Goal: Task Accomplishment & Management: Complete application form

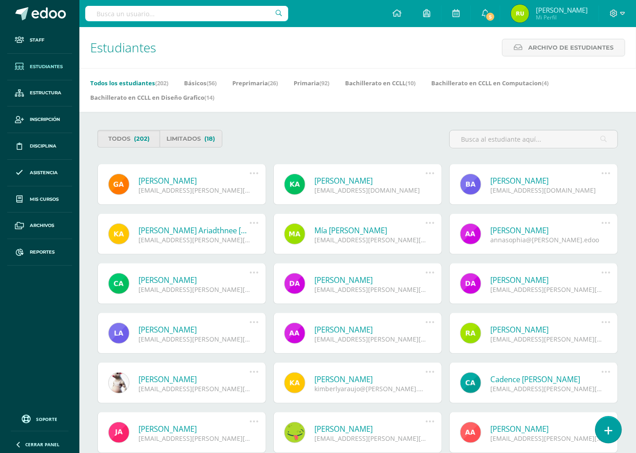
click at [605, 425] on link at bounding box center [609, 429] width 26 height 26
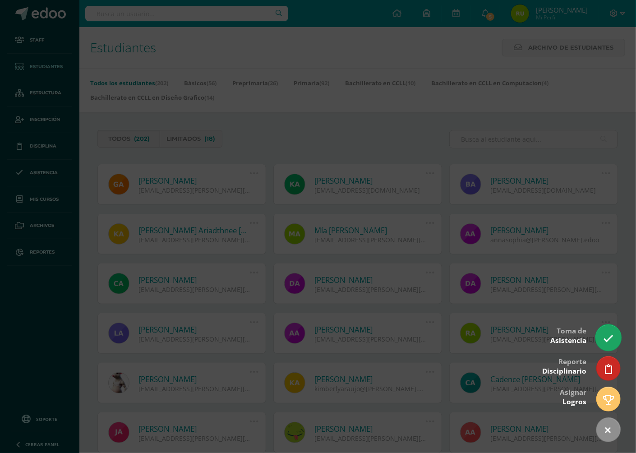
click at [610, 337] on icon at bounding box center [608, 338] width 10 height 10
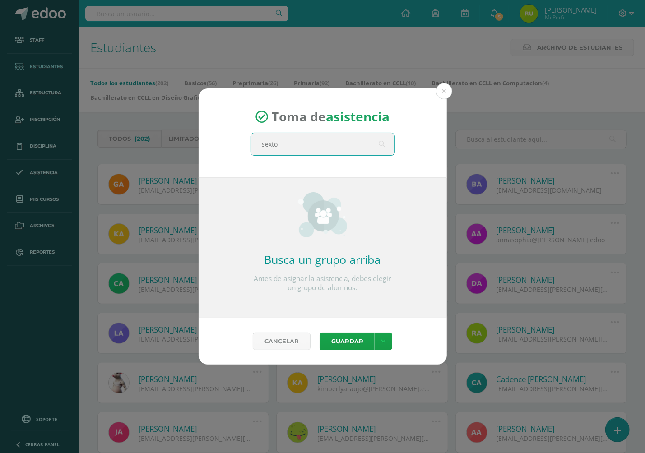
type input "sexto"
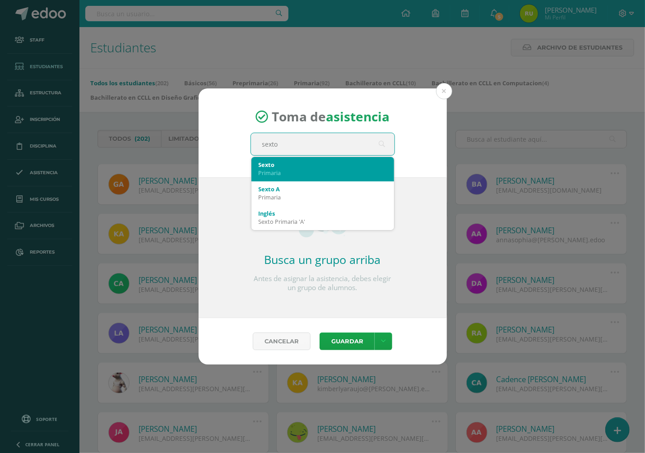
click at [306, 164] on div "Sexto" at bounding box center [323, 165] width 128 height 8
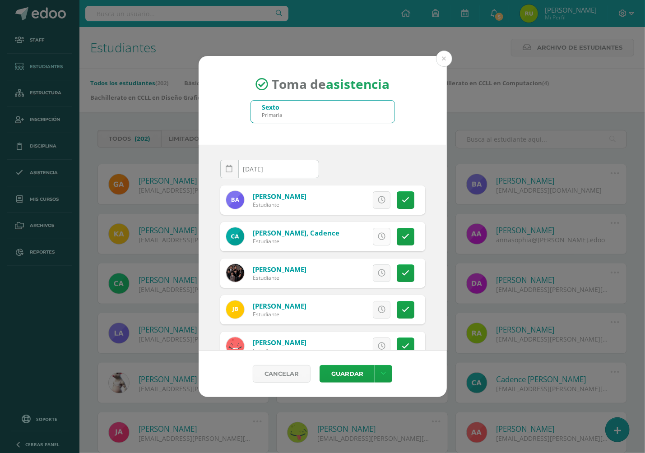
click at [378, 235] on icon at bounding box center [382, 237] width 8 height 8
click at [354, 235] on span "Excusa" at bounding box center [366, 236] width 25 height 17
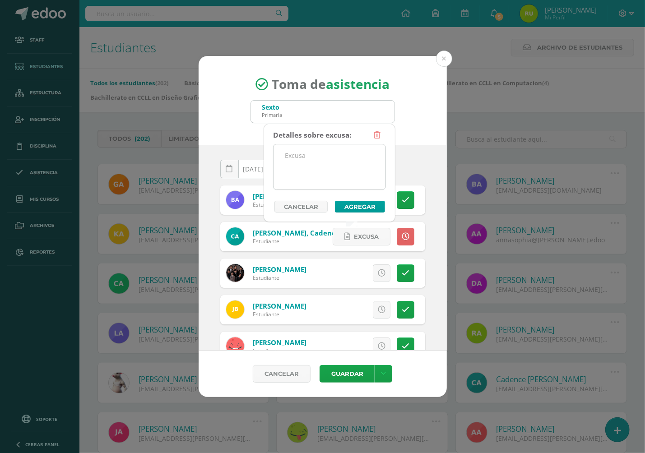
click at [303, 154] on textarea at bounding box center [329, 166] width 112 height 45
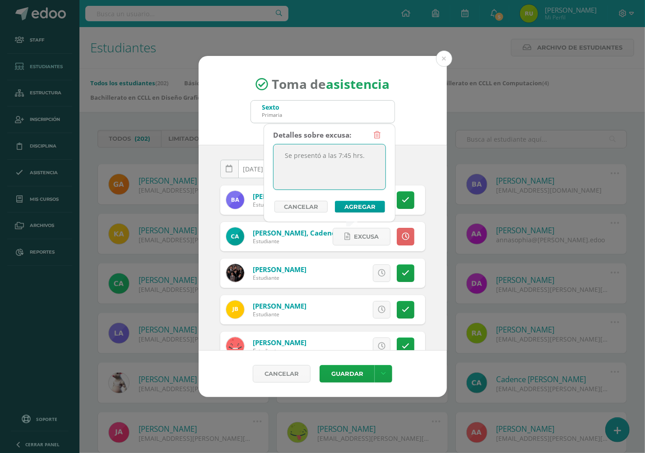
drag, startPoint x: 361, startPoint y: 159, endPoint x: 282, endPoint y: 155, distance: 79.5
click at [282, 155] on textarea "Se presentó a las 7:45 hrs." at bounding box center [329, 166] width 112 height 45
type textarea "Se presentó a las 7:45 hrs."
click at [356, 206] on button "Agregar" at bounding box center [360, 207] width 50 height 12
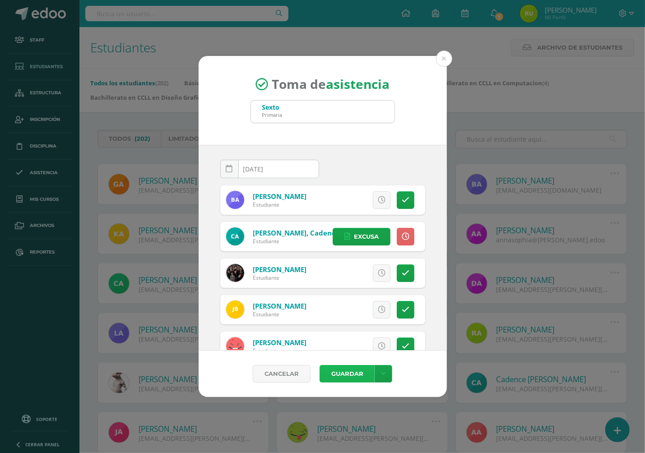
click at [356, 371] on button "Guardar" at bounding box center [346, 374] width 55 height 18
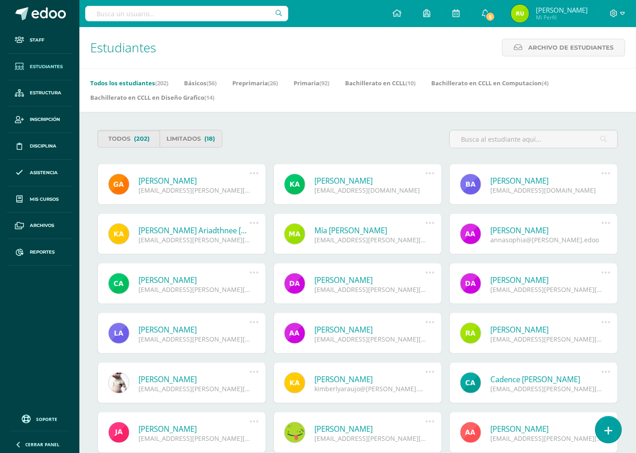
click at [608, 431] on icon at bounding box center [609, 430] width 8 height 10
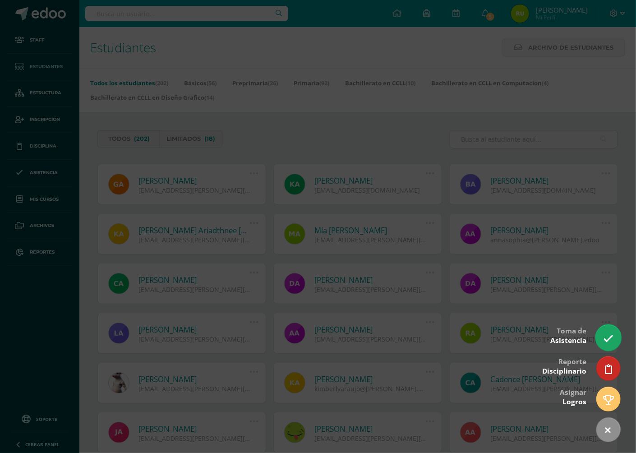
click at [605, 333] on icon at bounding box center [608, 338] width 10 height 10
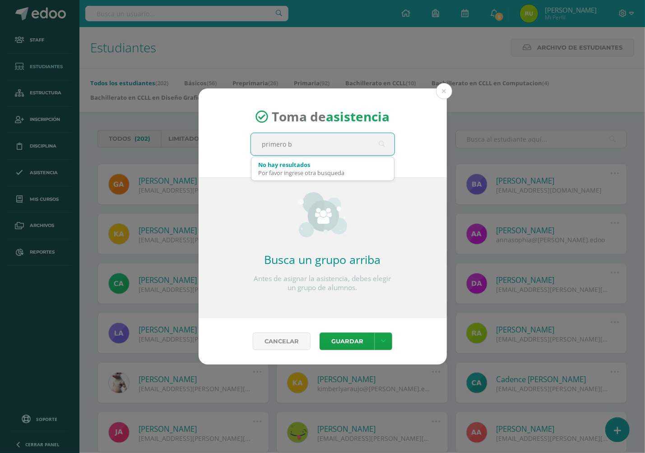
type input "primero"
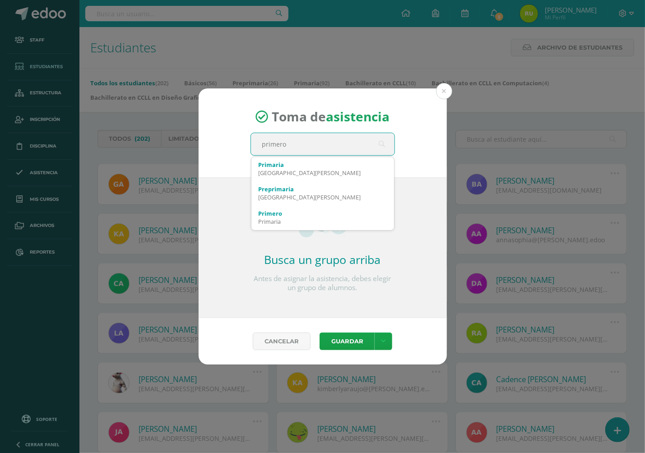
scroll to position [51, 0]
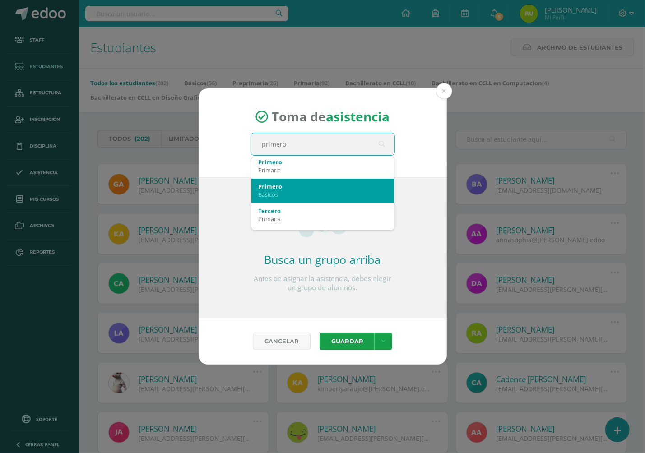
click at [284, 195] on div "Básicos" at bounding box center [323, 194] width 128 height 8
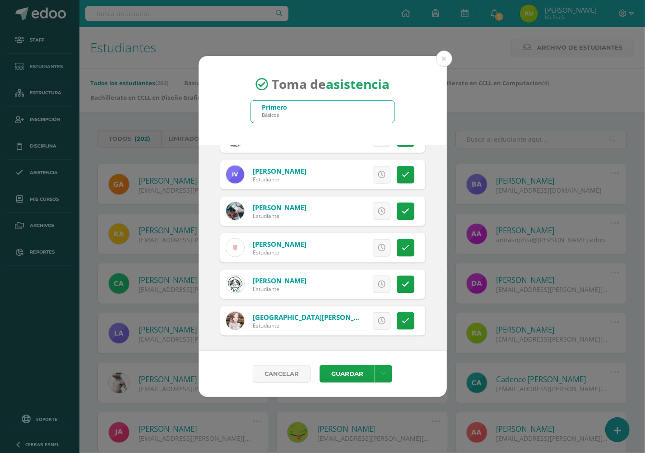
scroll to position [169, 0]
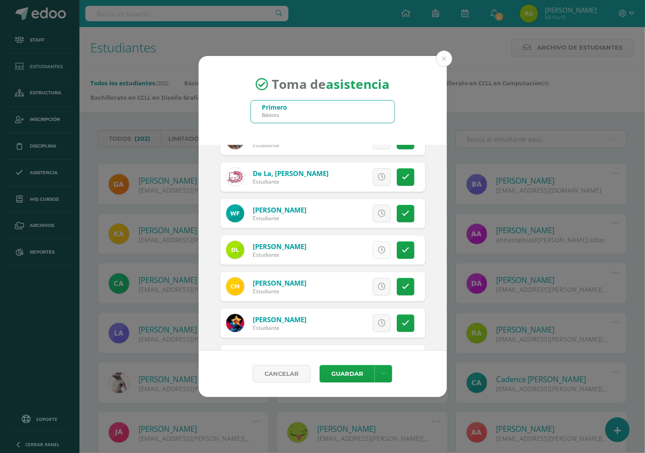
click at [378, 247] on icon at bounding box center [382, 250] width 8 height 8
click at [355, 247] on span "Excusa" at bounding box center [342, 250] width 25 height 17
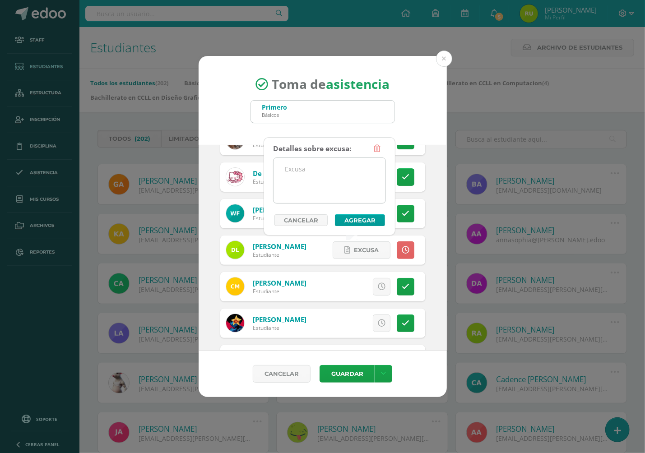
click at [300, 176] on textarea at bounding box center [329, 180] width 112 height 45
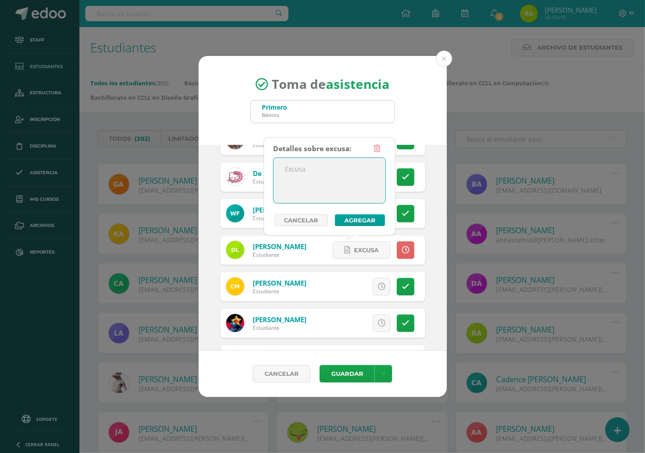
paste textarea "Se presentó a las 7:45 hrs."
type textarea "Se presentó a las 7:45 hrs."
click at [363, 216] on button "Agregar" at bounding box center [360, 220] width 50 height 12
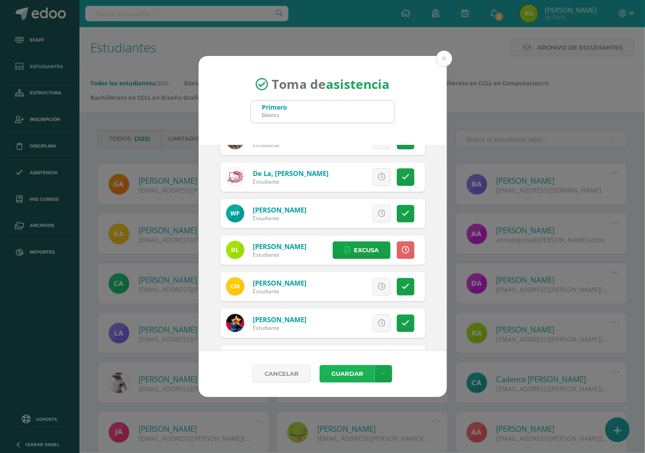
click at [335, 368] on button "Guardar" at bounding box center [346, 374] width 55 height 18
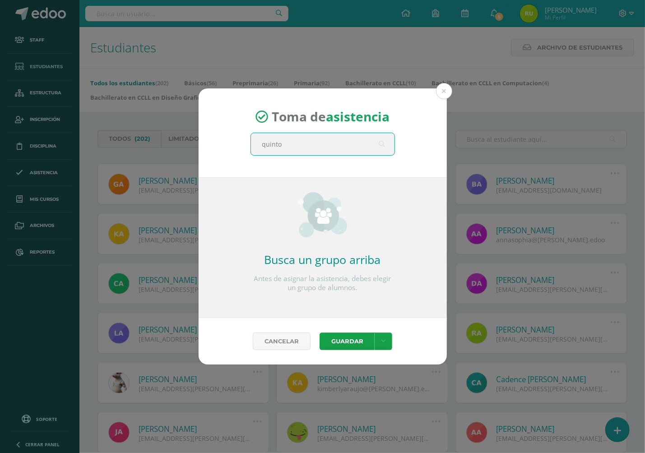
type input "quinto"
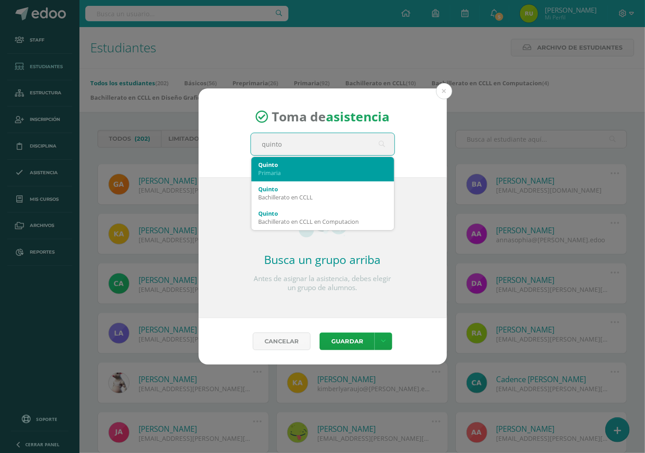
click at [289, 169] on div "Primaria" at bounding box center [323, 173] width 128 height 8
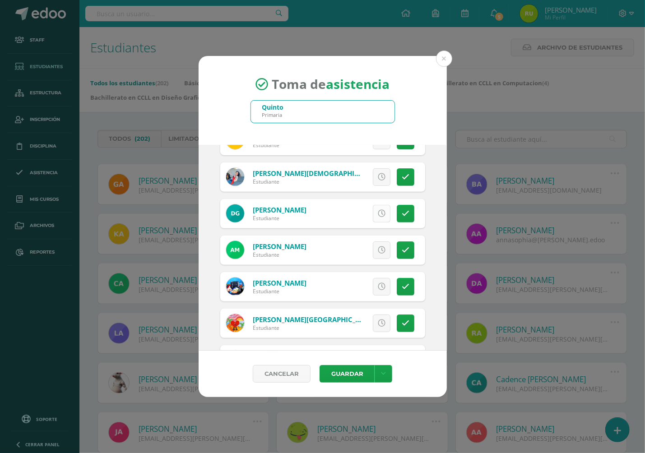
scroll to position [206, 0]
click at [378, 214] on icon at bounding box center [382, 214] width 8 height 8
click at [360, 210] on span "Excusa" at bounding box center [366, 213] width 25 height 17
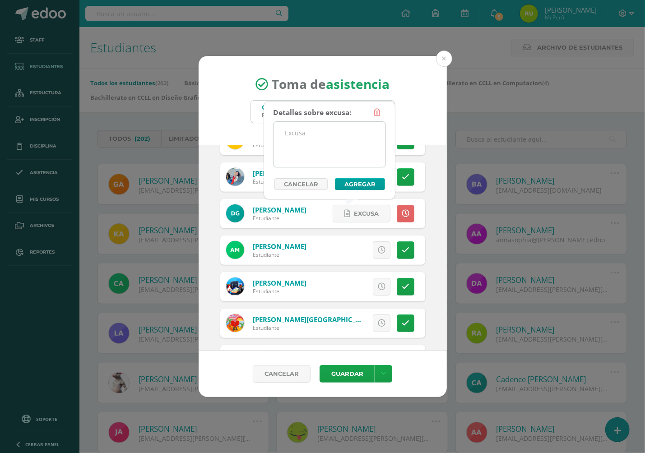
click at [314, 134] on textarea at bounding box center [329, 144] width 112 height 45
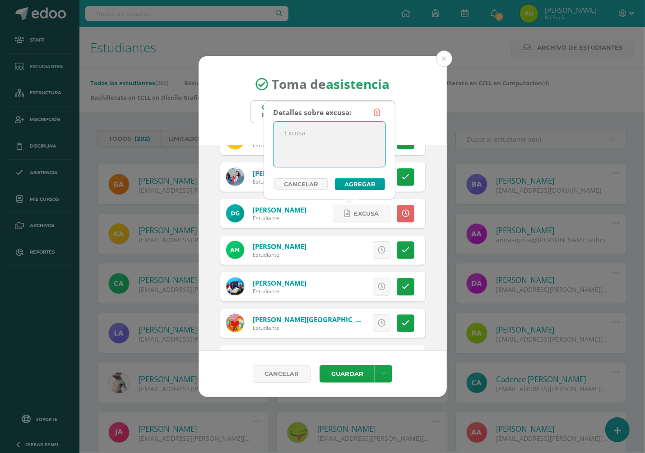
paste textarea "Se presentó a las 7:45 hrs."
click at [348, 133] on textarea "Se presentó a las 7:45 hrs." at bounding box center [329, 144] width 112 height 45
type textarea "Se presentó a las 7:42 hrs."
drag, startPoint x: 319, startPoint y: 130, endPoint x: 273, endPoint y: 131, distance: 45.1
click at [273, 131] on textarea "Se presentó a las 7:42 hrs." at bounding box center [329, 144] width 112 height 45
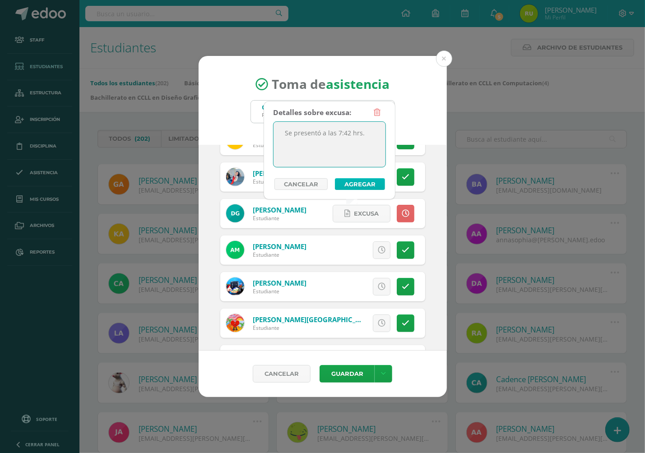
click at [360, 180] on button "Agregar" at bounding box center [360, 184] width 50 height 12
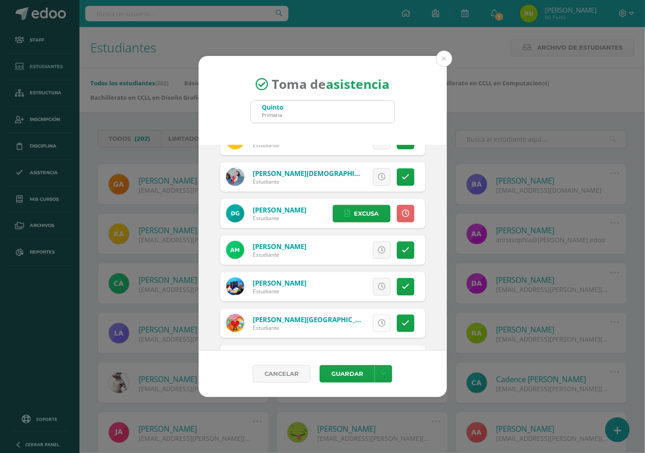
click at [378, 323] on icon at bounding box center [382, 323] width 8 height 8
click at [354, 322] on span "Excusa" at bounding box center [366, 323] width 25 height 17
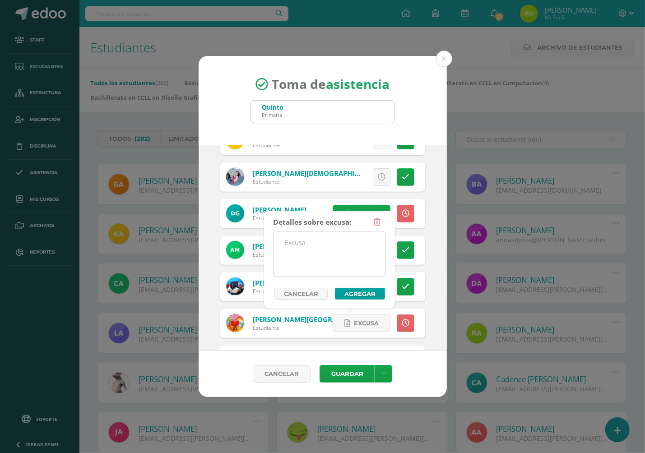
click at [296, 240] on textarea at bounding box center [329, 253] width 112 height 45
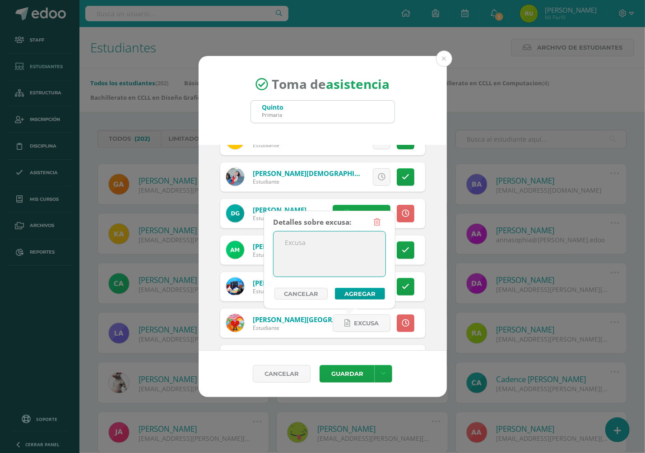
paste textarea "Se presentó a las 7:42 hrs."
type textarea "Se presentó a las 7:42 hrs."
click at [352, 289] on button "Agregar" at bounding box center [360, 294] width 50 height 12
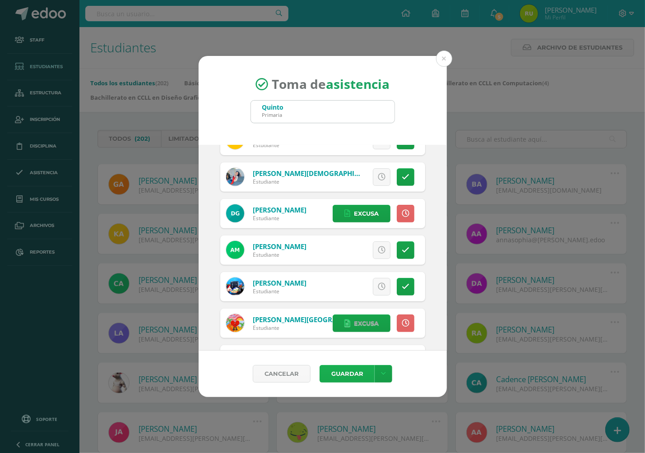
scroll to position [281, 0]
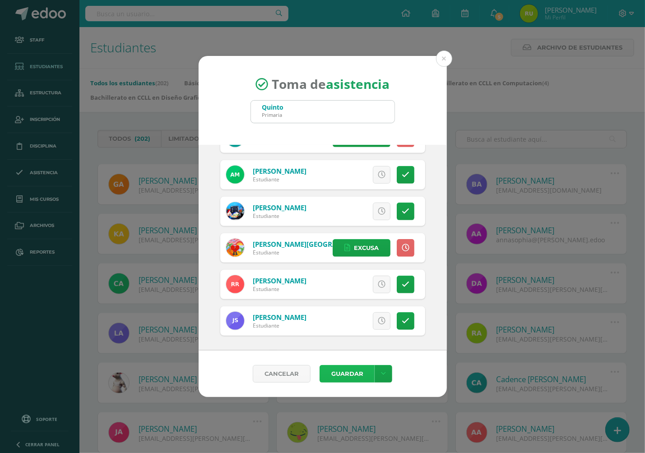
click at [339, 374] on button "Guardar" at bounding box center [346, 374] width 55 height 18
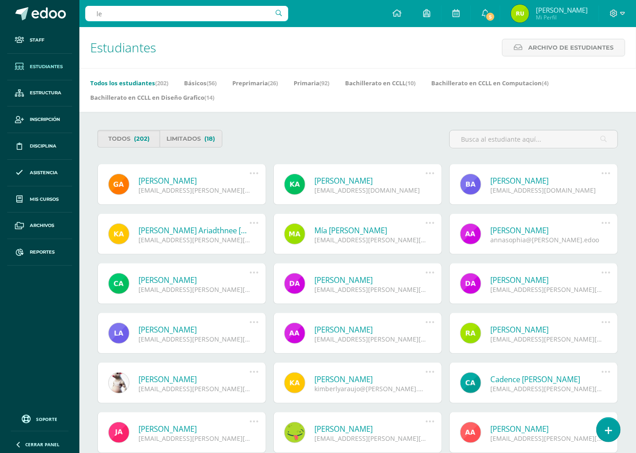
type input "l"
type input "guit"
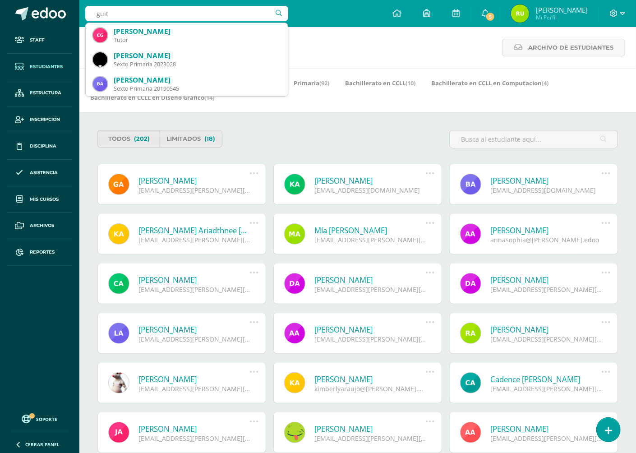
drag, startPoint x: 0, startPoint y: 0, endPoint x: 91, endPoint y: 10, distance: 91.7
click at [91, 10] on input "guit" at bounding box center [186, 13] width 203 height 15
click at [114, 10] on input "guit" at bounding box center [186, 13] width 203 height 15
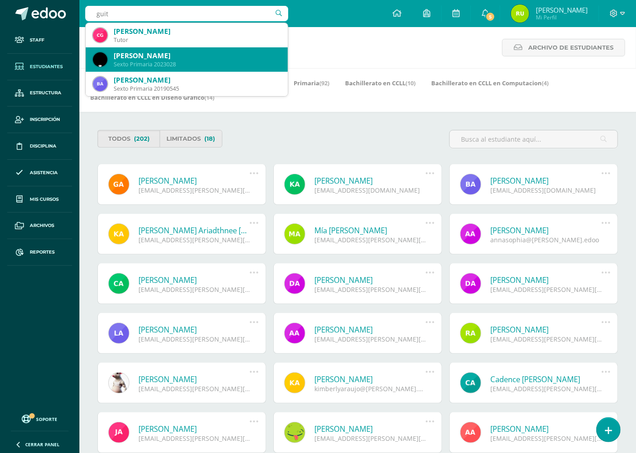
click at [131, 57] on div "[PERSON_NAME]" at bounding box center [197, 55] width 167 height 9
